Goal: Task Accomplishment & Management: Use online tool/utility

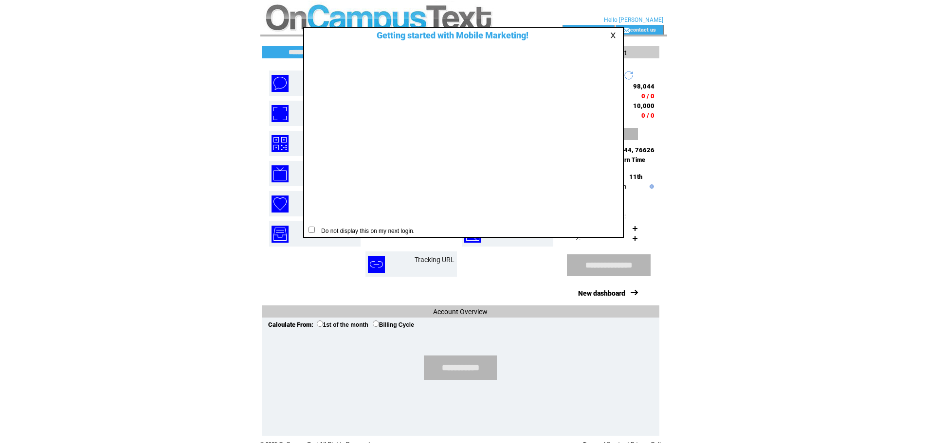
click at [609, 32] on table at bounding box center [615, 35] width 12 height 9
click at [611, 40] on td at bounding box center [605, 35] width 32 height 10
click at [614, 35] on link at bounding box center [614, 35] width 9 height 6
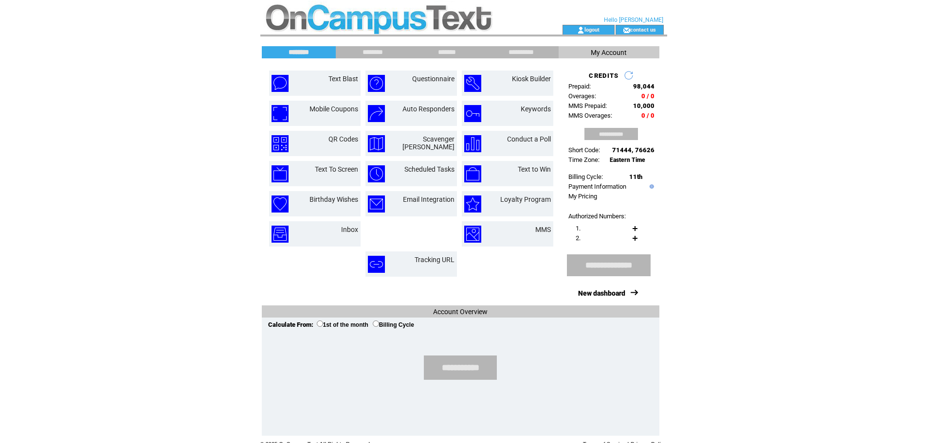
click at [378, 49] on input "********" at bounding box center [372, 52] width 73 height 8
